Goal: Transaction & Acquisition: Subscribe to service/newsletter

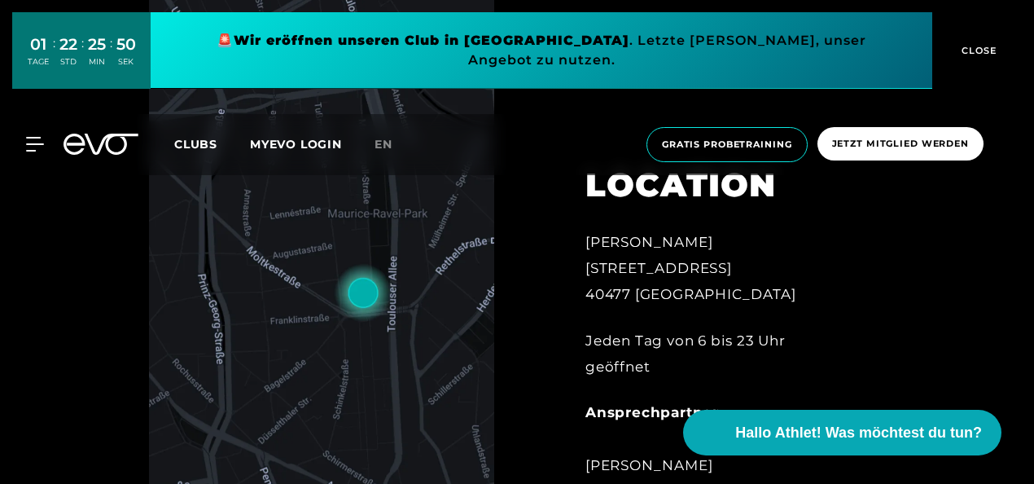
scroll to position [554, 0]
click at [783, 270] on div "LOCATION [PERSON_NAME][STREET_ADDRESS] Jeden Tag von 6 bis 23 Uhr geöffnet Ansp…" at bounding box center [719, 350] width 313 height 452
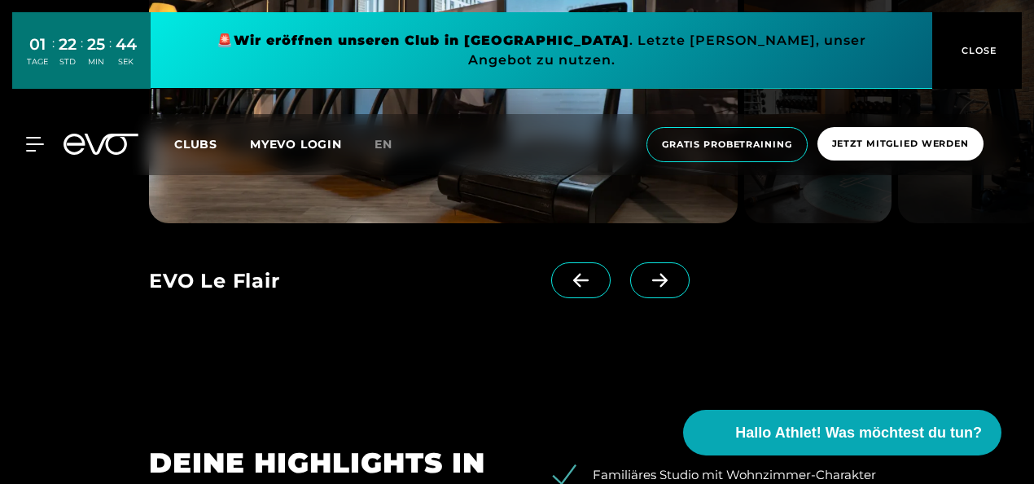
scroll to position [1325, 0]
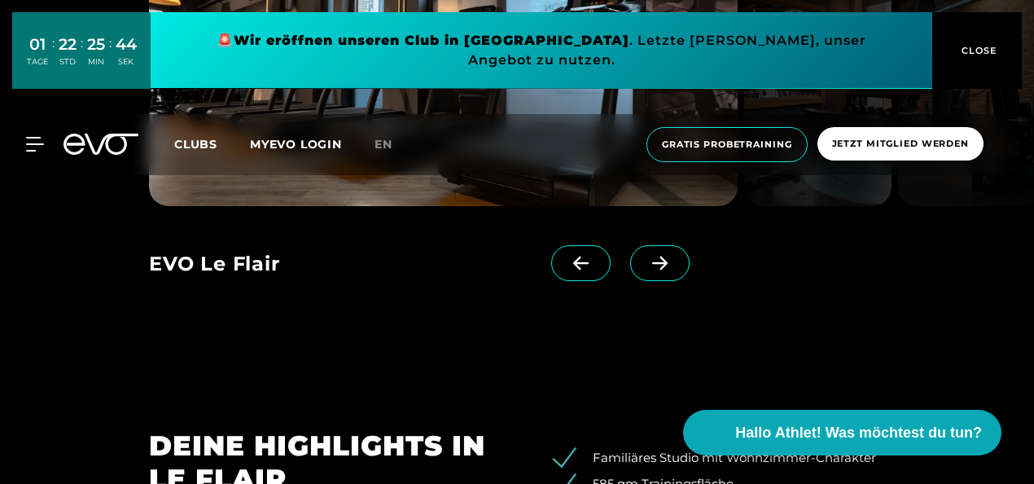
click at [630, 251] on span at bounding box center [659, 263] width 59 height 36
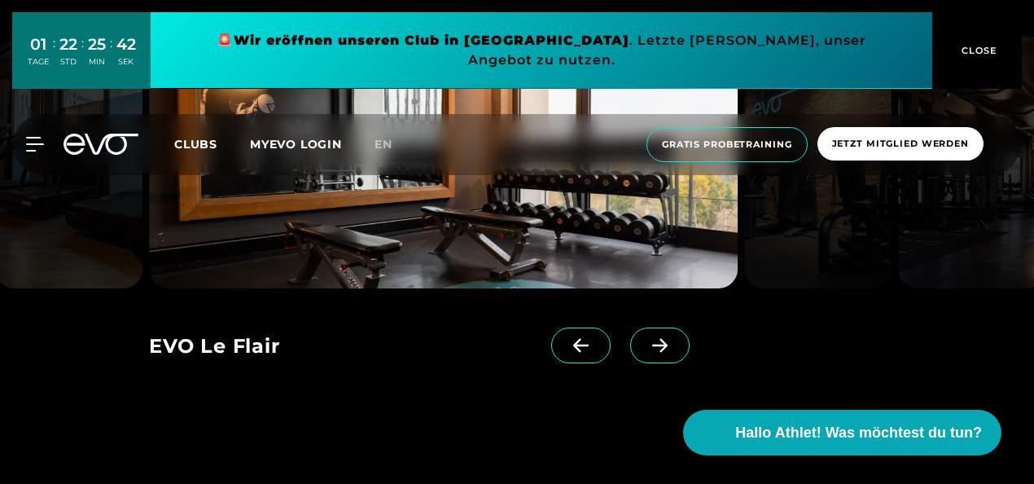
scroll to position [1242, 0]
click at [646, 340] on icon at bounding box center [660, 346] width 28 height 15
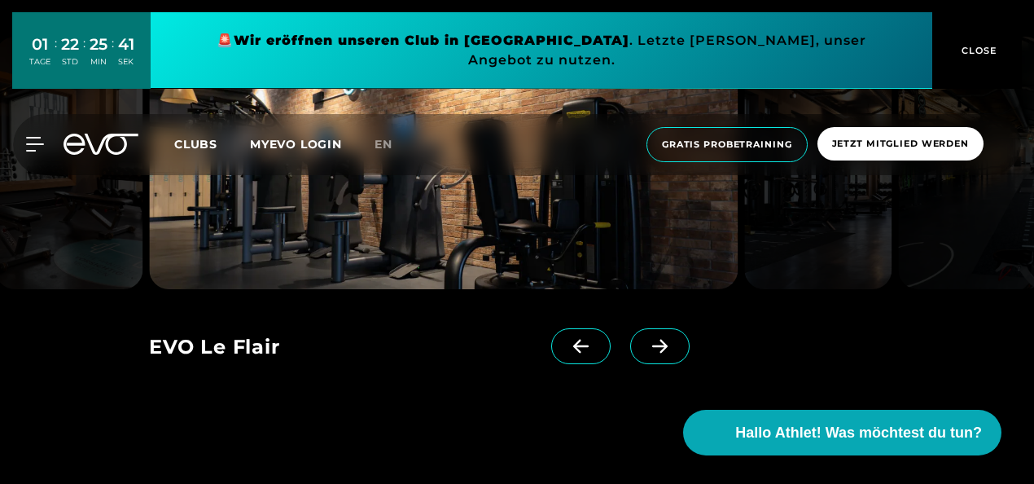
click at [646, 346] on icon at bounding box center [660, 346] width 28 height 15
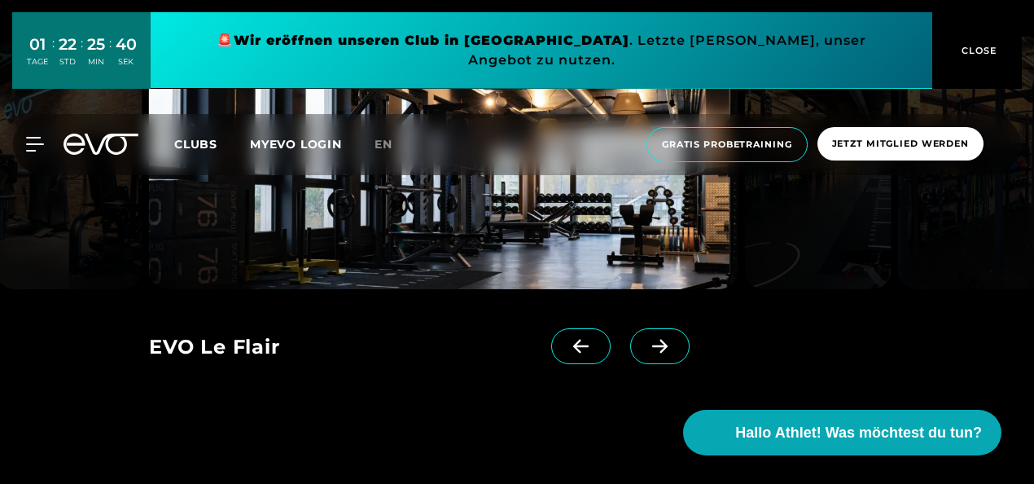
click at [646, 346] on icon at bounding box center [660, 346] width 28 height 15
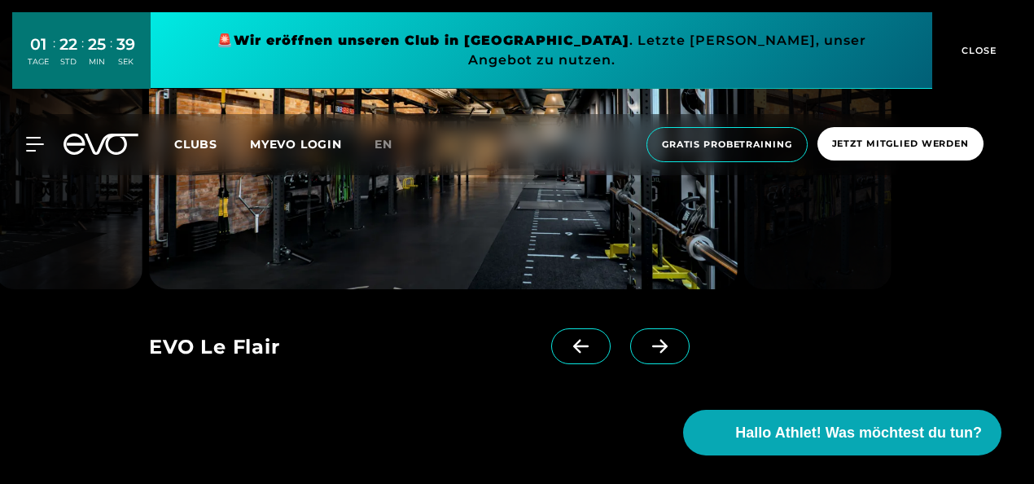
click at [646, 346] on icon at bounding box center [660, 346] width 28 height 15
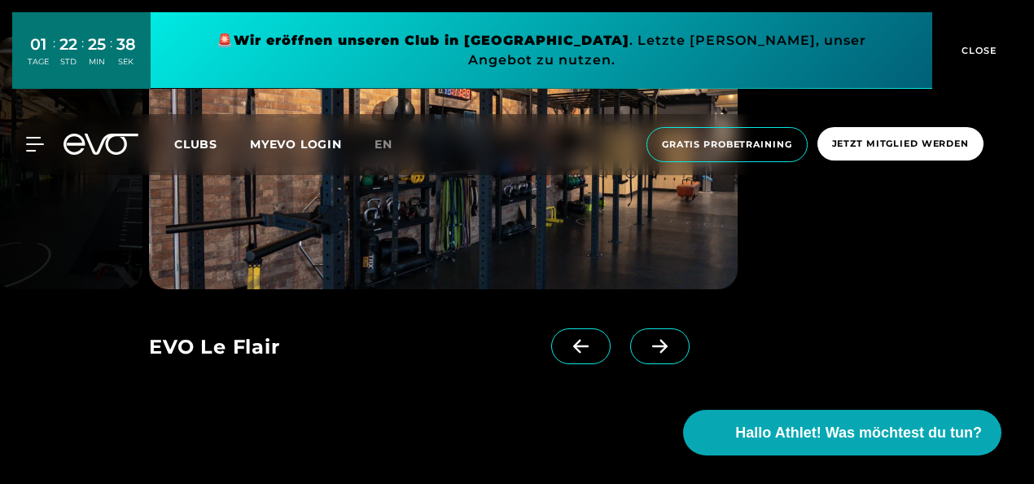
click at [646, 346] on icon at bounding box center [660, 346] width 28 height 15
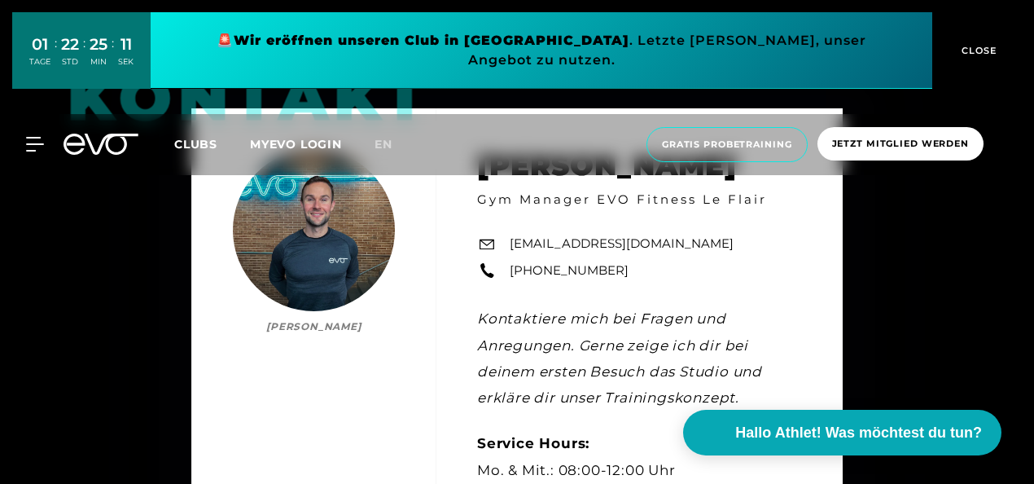
scroll to position [3727, 0]
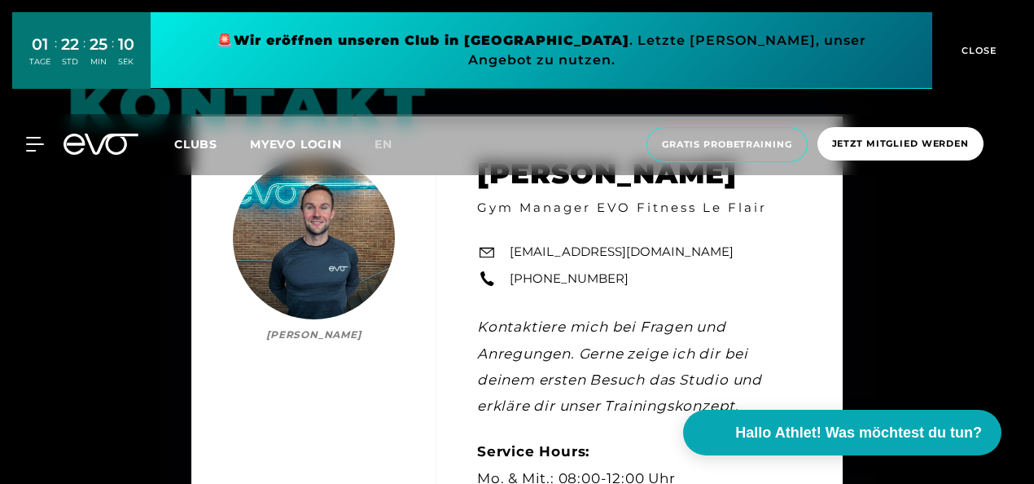
click at [983, 43] on span "CLOSE" at bounding box center [977, 50] width 40 height 15
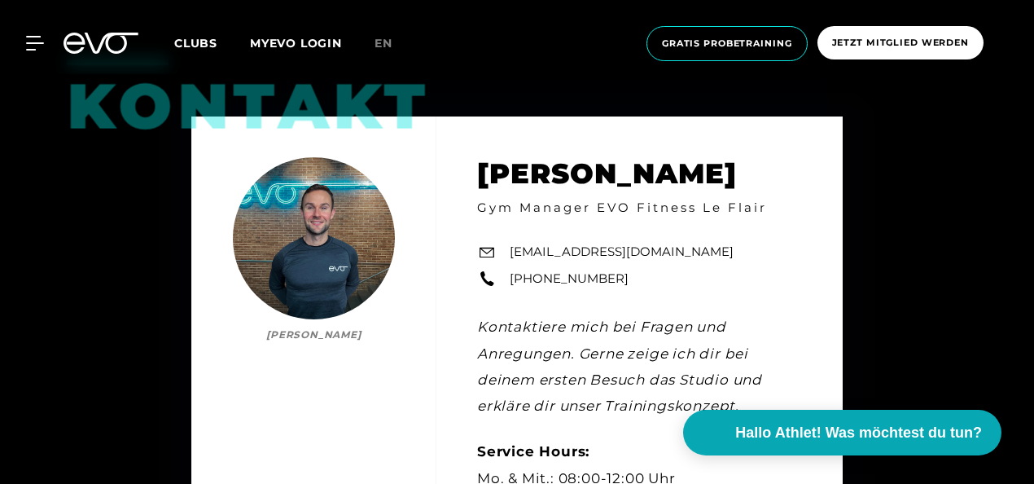
click at [210, 44] on span "Clubs" at bounding box center [195, 43] width 43 height 15
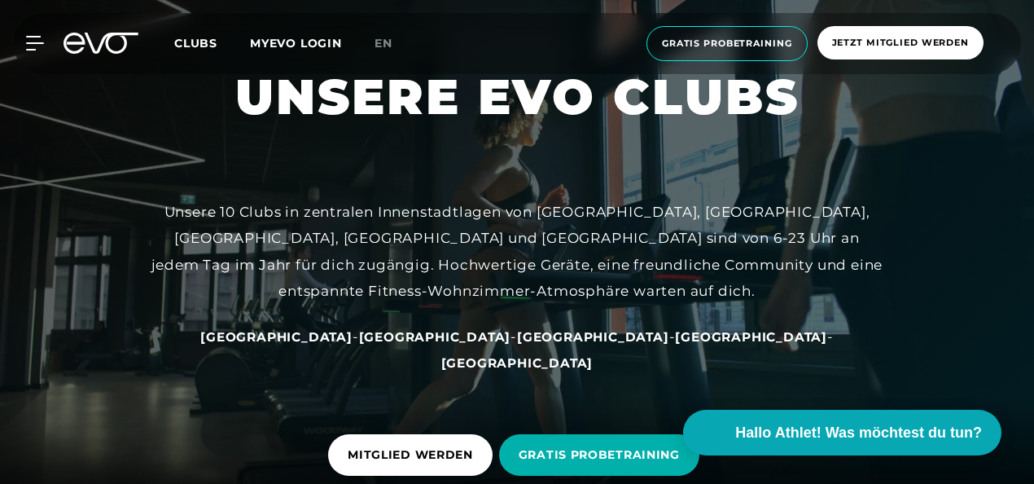
scroll to position [73, 0]
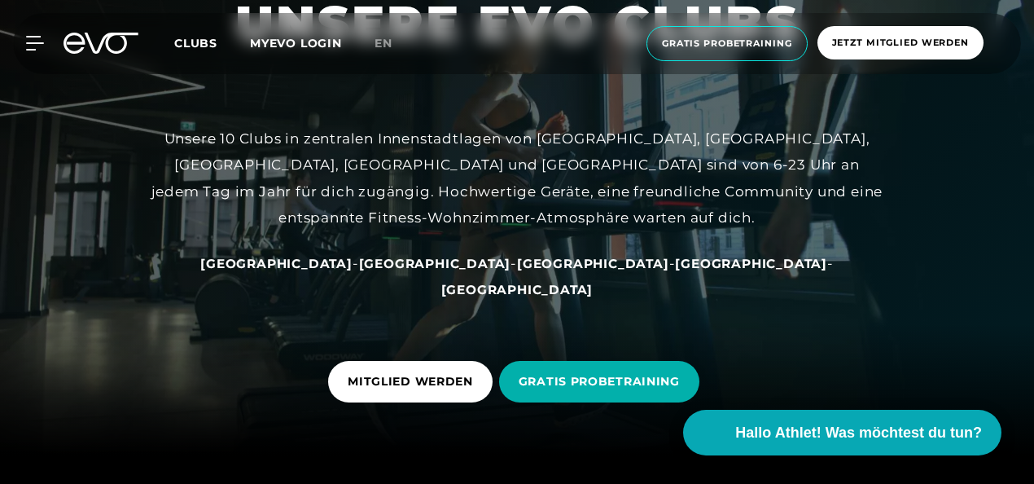
click at [367, 348] on link "MITGLIED WERDEN" at bounding box center [413, 381] width 171 height 66
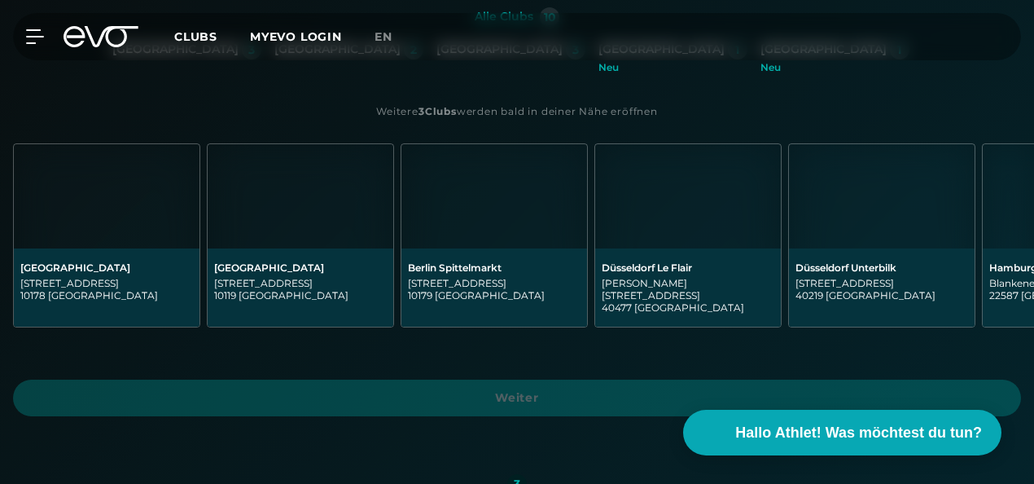
scroll to position [410, 0]
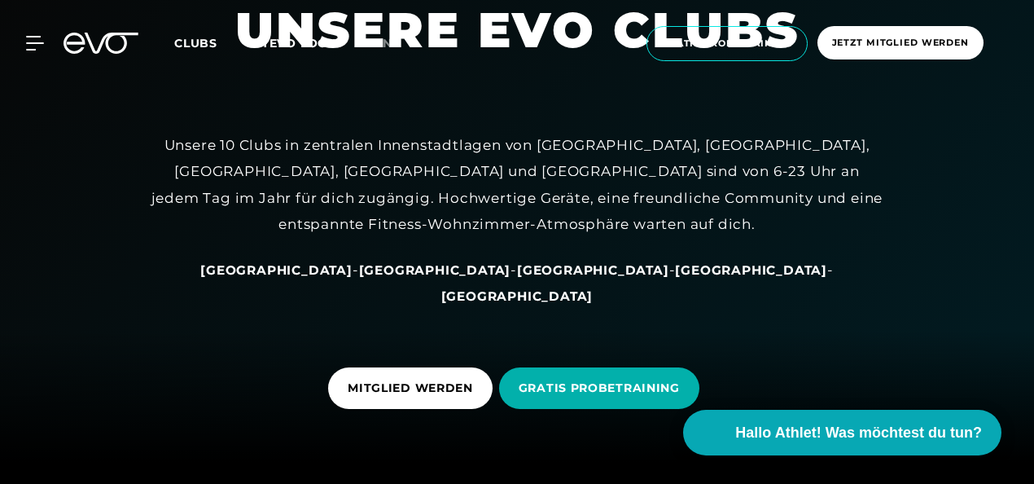
scroll to position [64, 0]
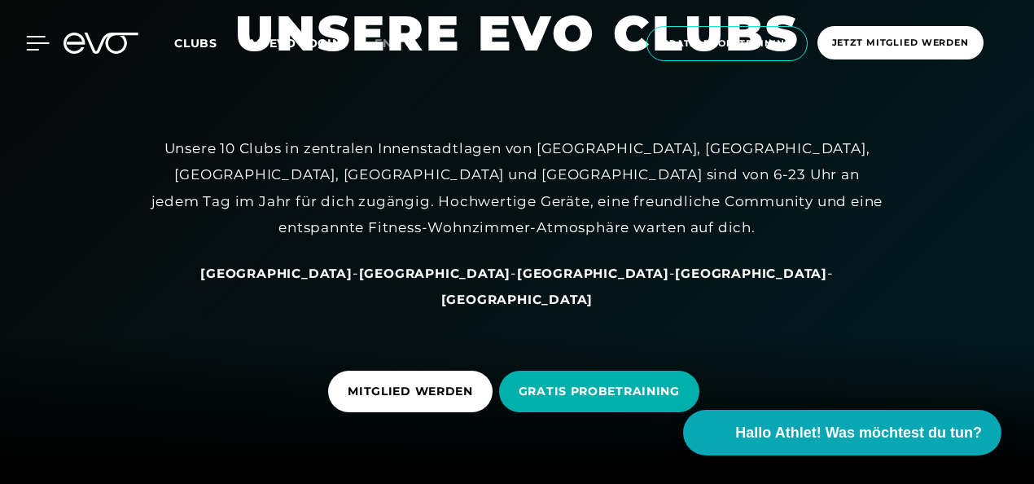
click at [23, 44] on div at bounding box center [25, 43] width 49 height 15
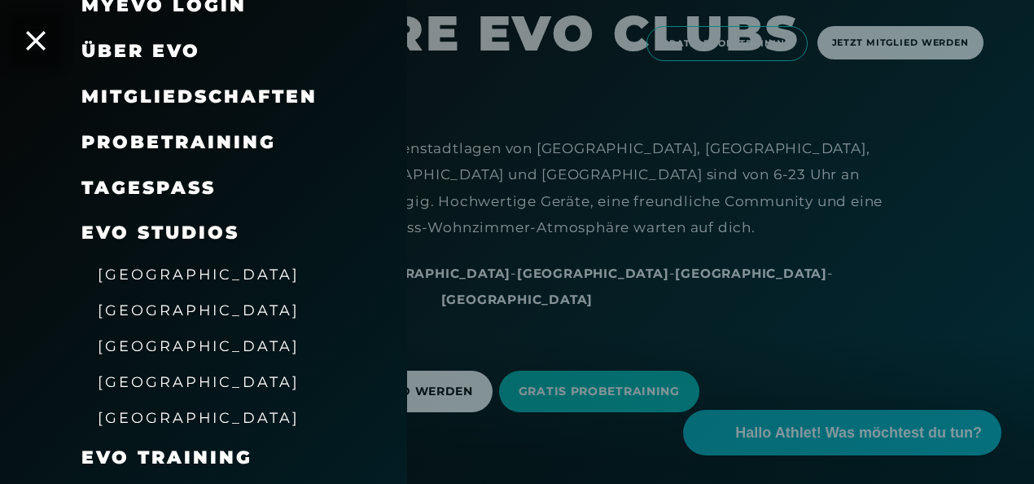
scroll to position [93, 0]
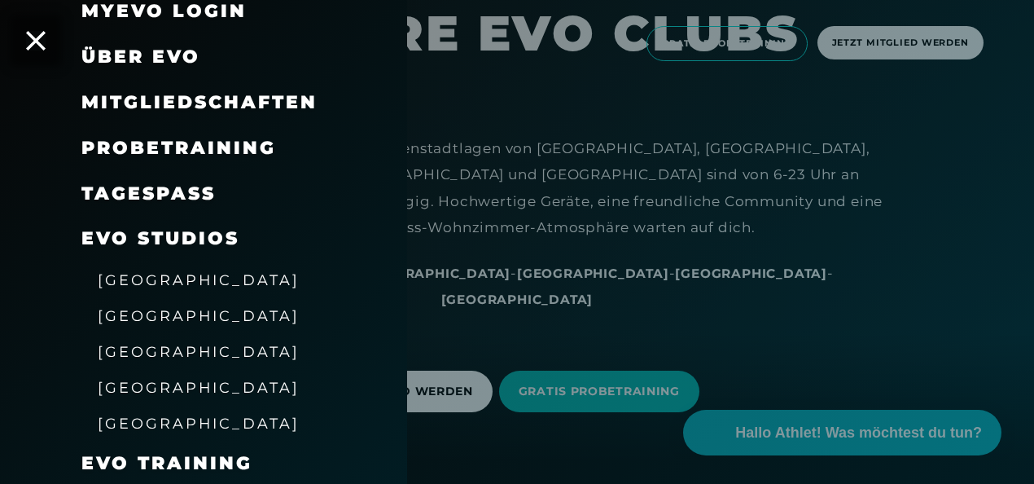
click at [246, 109] on span "Mitgliedschaften" at bounding box center [199, 102] width 236 height 22
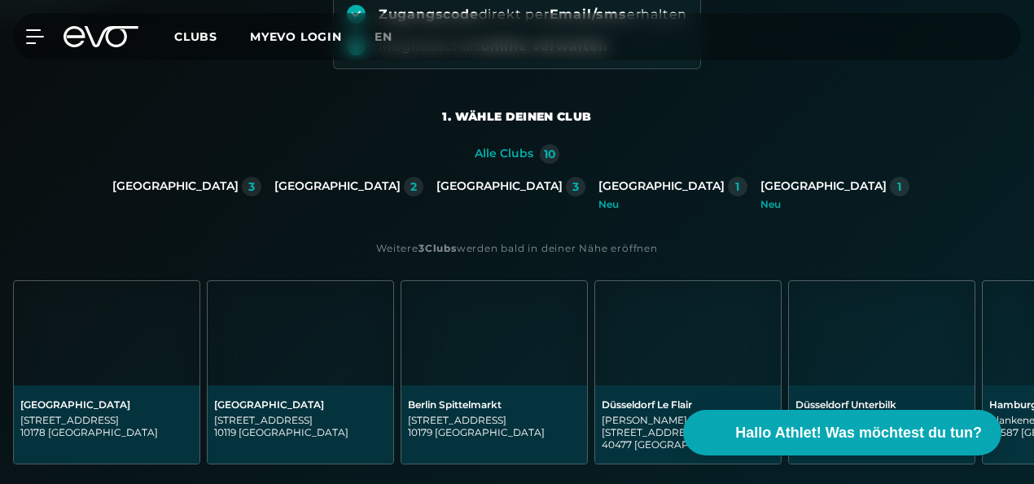
scroll to position [275, 0]
click at [417, 185] on div "2" at bounding box center [413, 185] width 7 height 11
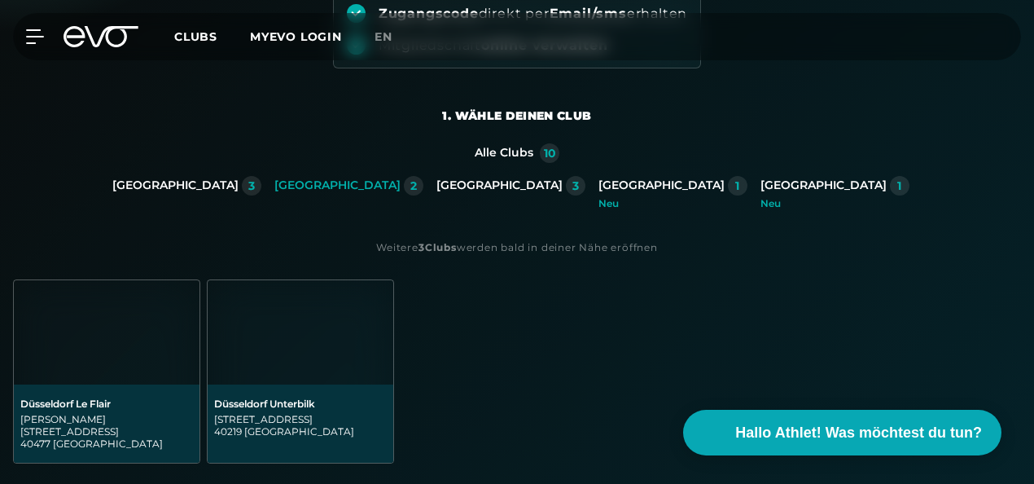
click at [139, 410] on div "[GEOGRAPHIC_DATA] Le Flair [PERSON_NAME][STREET_ADDRESS]" at bounding box center [106, 423] width 173 height 52
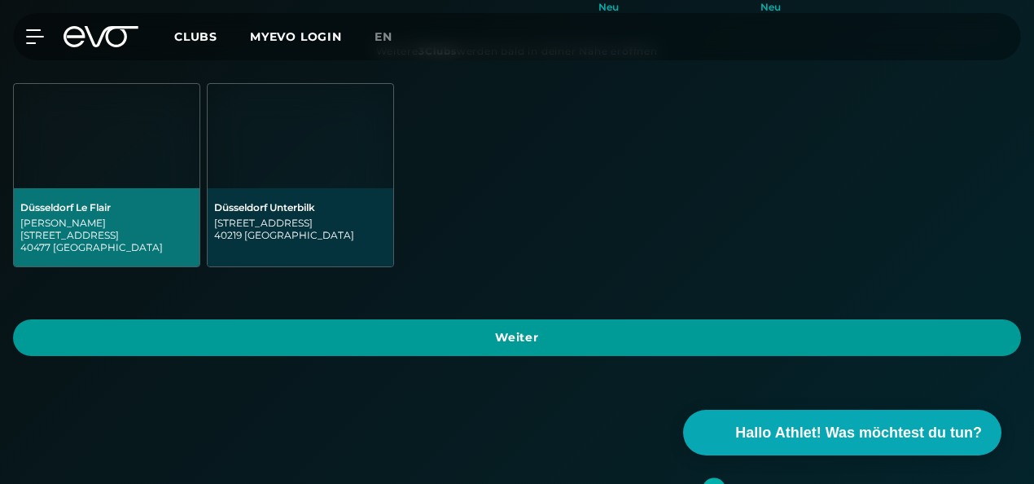
click at [244, 331] on span "Weiter" at bounding box center [517, 337] width 969 height 17
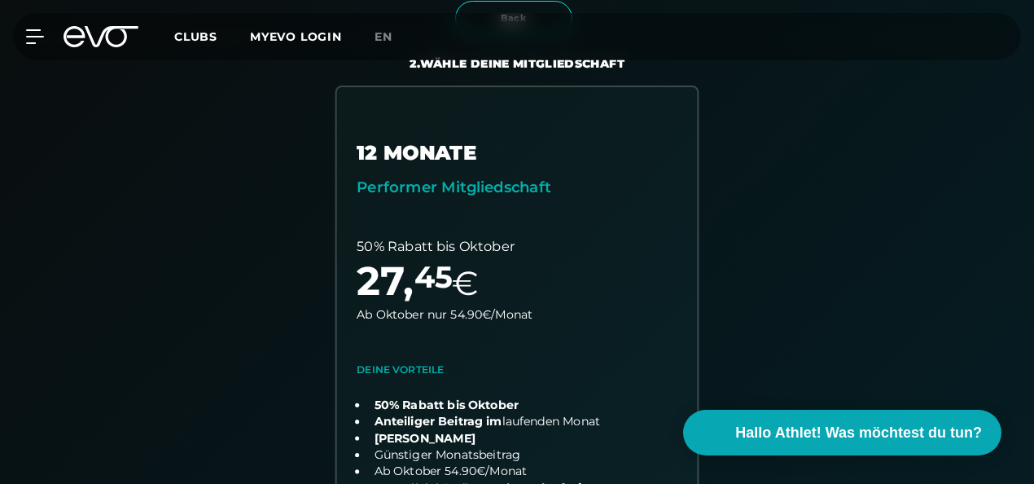
scroll to position [366, 0]
